Goal: Task Accomplishment & Management: Use online tool/utility

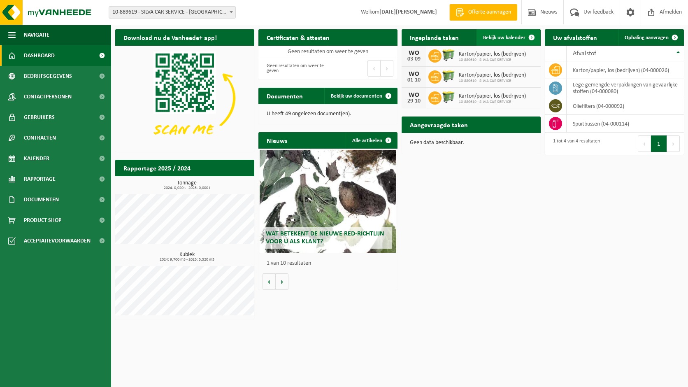
click at [495, 37] on span "Bekijk uw kalender" at bounding box center [504, 37] width 42 height 5
click at [520, 36] on span "Bekijk uw kalender" at bounding box center [504, 37] width 42 height 5
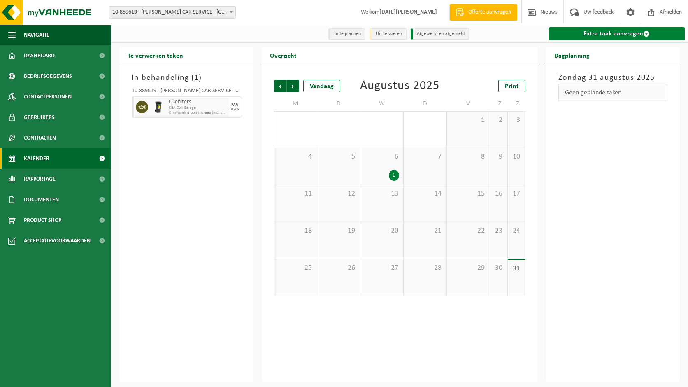
click at [614, 34] on link "Extra taak aanvragen" at bounding box center [617, 33] width 136 height 13
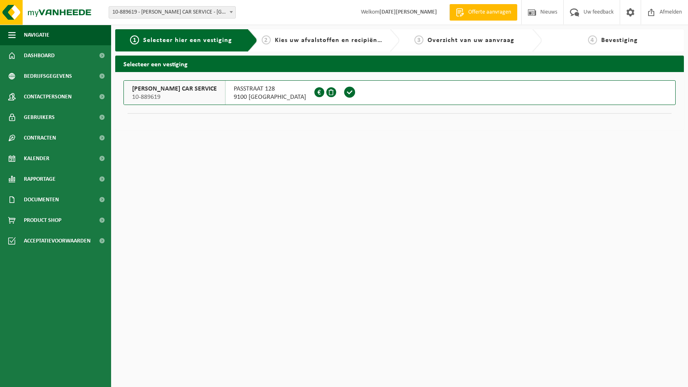
click at [189, 100] on div "SILVA CAR SERVICE 10-889619" at bounding box center [175, 93] width 102 height 24
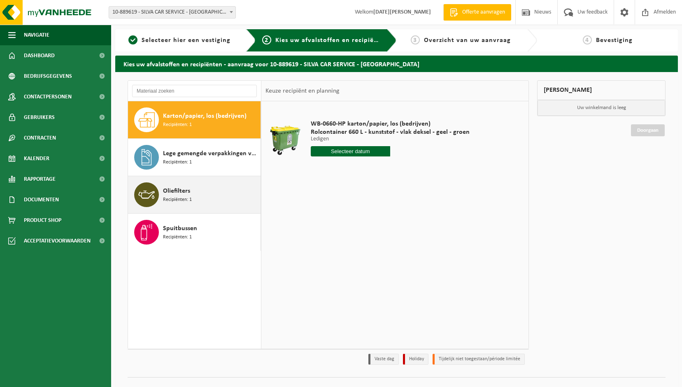
click at [171, 192] on span "Oliefilters" at bounding box center [176, 191] width 27 height 10
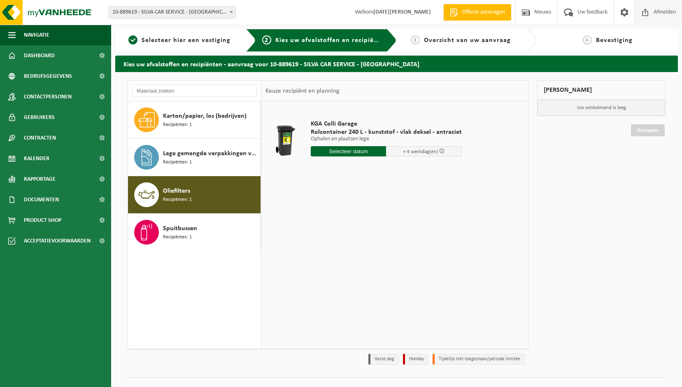
click at [665, 15] on span "Afmelden" at bounding box center [665, 12] width 26 height 24
